Goal: Task Accomplishment & Management: Manage account settings

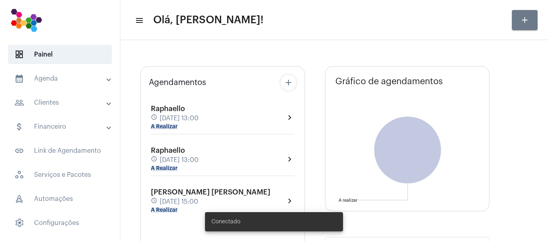
type input "[URL][DOMAIN_NAME]"
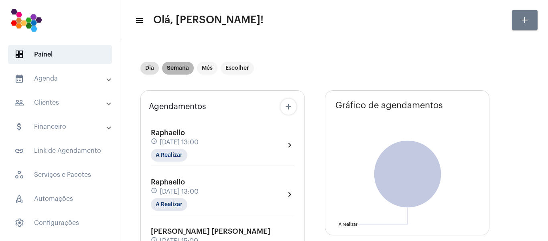
click at [179, 65] on mat-chip "Semana" at bounding box center [178, 68] width 32 height 13
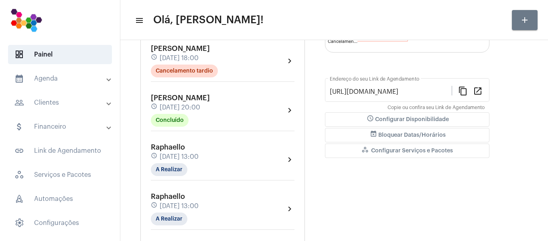
scroll to position [201, 0]
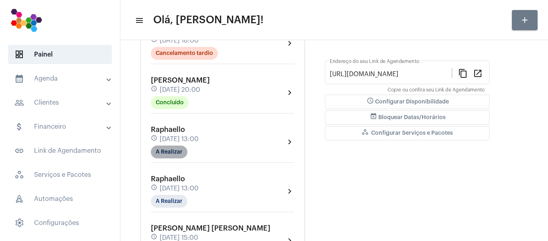
click at [185, 156] on mat-chip "A Realizar" at bounding box center [169, 152] width 37 height 13
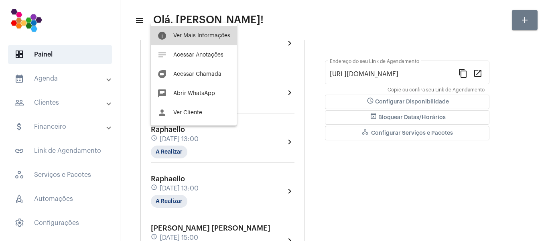
click at [208, 35] on span "Ver Mais Informações" at bounding box center [201, 36] width 57 height 6
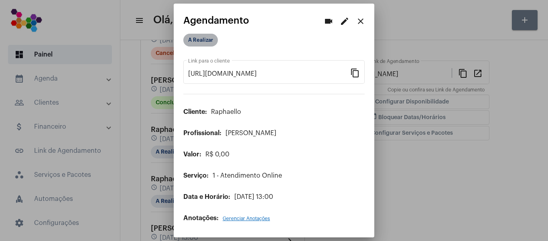
click at [211, 38] on mat-chip "A Realizar" at bounding box center [200, 40] width 35 height 13
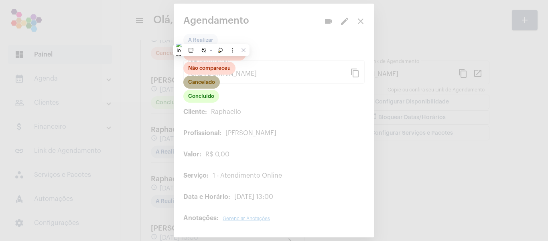
click at [214, 83] on mat-chip "Cancelado" at bounding box center [201, 82] width 37 height 13
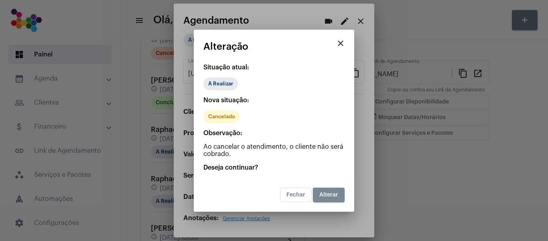
click at [322, 198] on span "Alterar" at bounding box center [329, 195] width 19 height 6
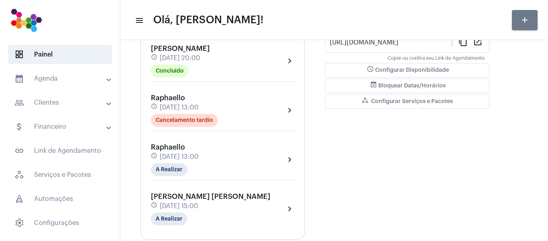
scroll to position [241, 0]
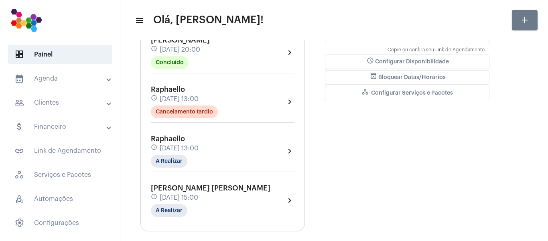
click at [288, 152] on mat-icon "chevron_right" at bounding box center [290, 152] width 10 height 10
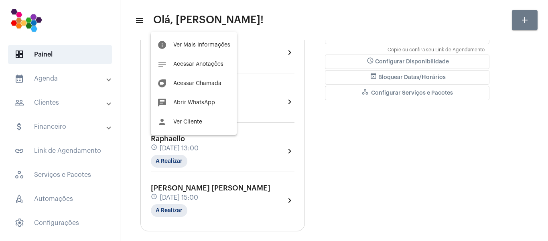
click at [280, 26] on div at bounding box center [274, 120] width 548 height 241
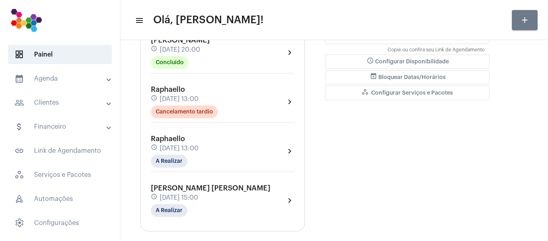
click at [289, 150] on mat-icon "chevron_right" at bounding box center [290, 152] width 10 height 10
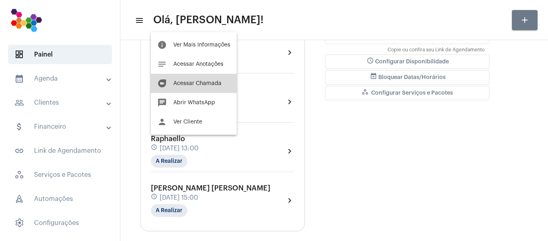
click at [212, 87] on button "duo [PERSON_NAME]" at bounding box center [194, 83] width 86 height 19
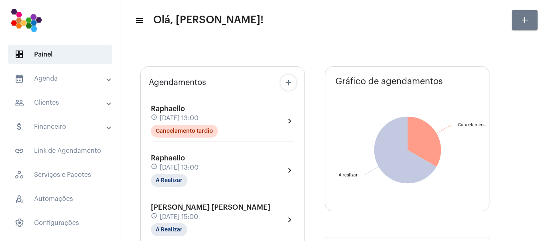
type input "[URL][DOMAIN_NAME]"
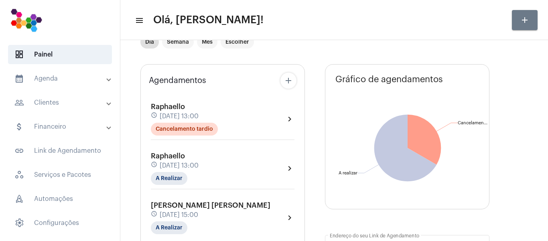
scroll to position [40, 0]
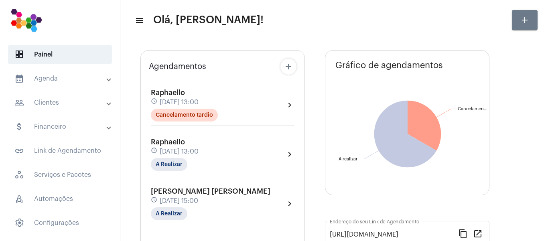
click at [230, 158] on div "[PERSON_NAME] schedule [DATE] 13:00 A Realizar chevron_right" at bounding box center [223, 154] width 144 height 33
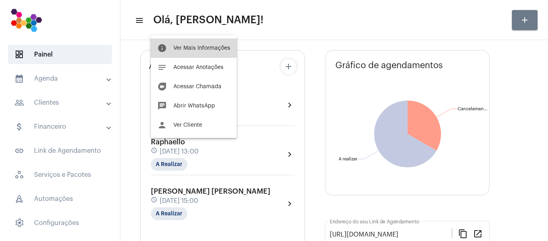
click at [206, 48] on span "Ver Mais Informações" at bounding box center [201, 48] width 57 height 6
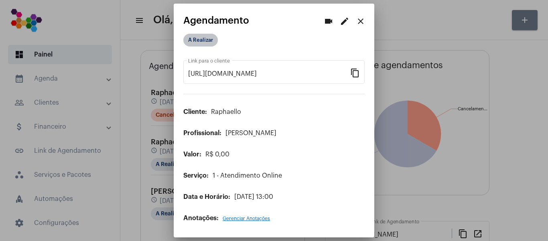
click at [209, 42] on mat-chip "A Realizar" at bounding box center [200, 40] width 35 height 13
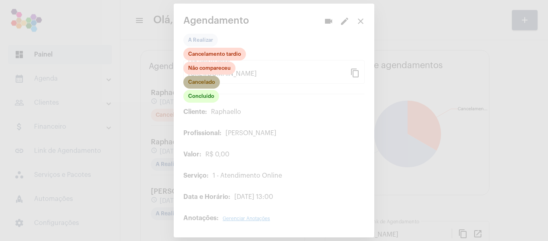
click at [207, 80] on mat-chip "Cancelado" at bounding box center [201, 82] width 37 height 13
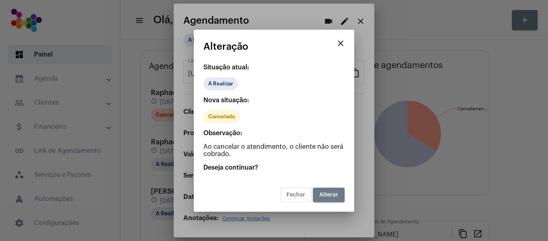
click at [332, 190] on button "Alterar" at bounding box center [329, 195] width 32 height 14
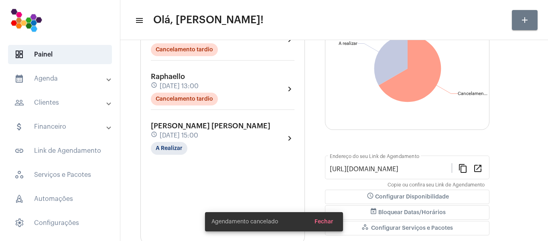
scroll to position [129, 0]
